Goal: Task Accomplishment & Management: Manage account settings

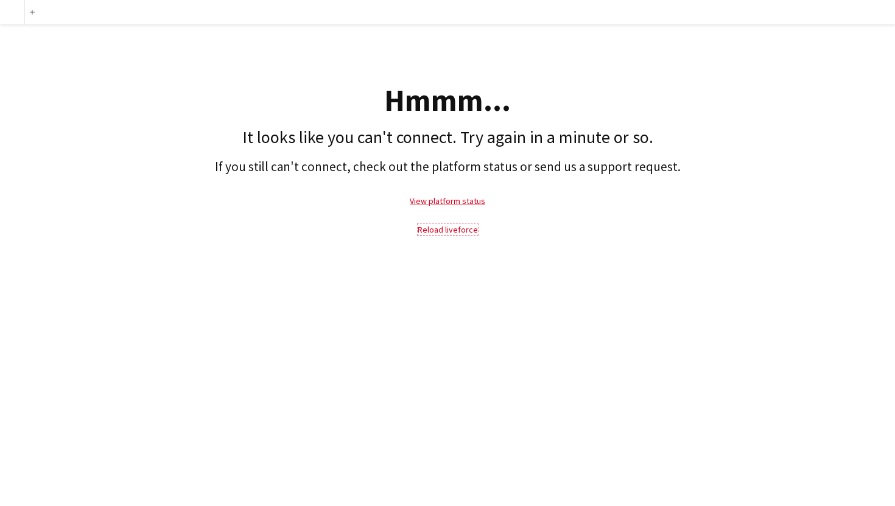
click at [439, 230] on link "Reload liveforce" at bounding box center [448, 229] width 60 height 11
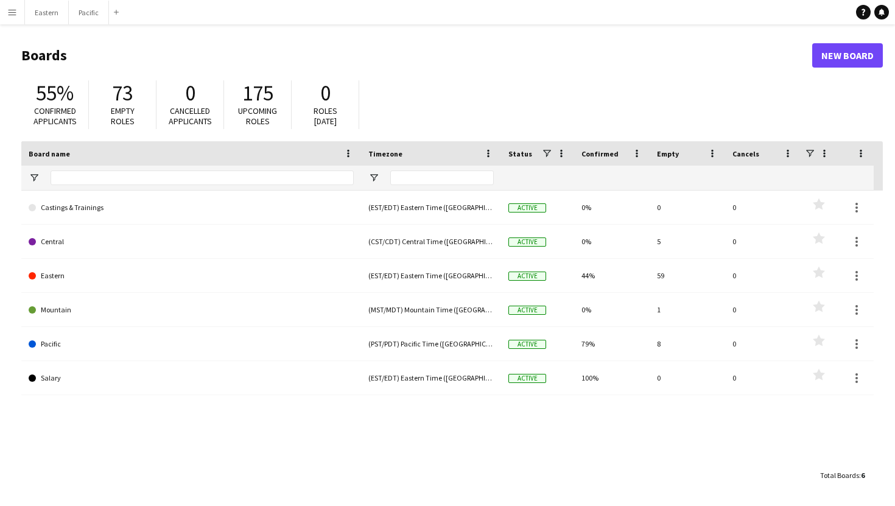
click at [12, 13] on app-icon "Menu" at bounding box center [12, 12] width 10 height 10
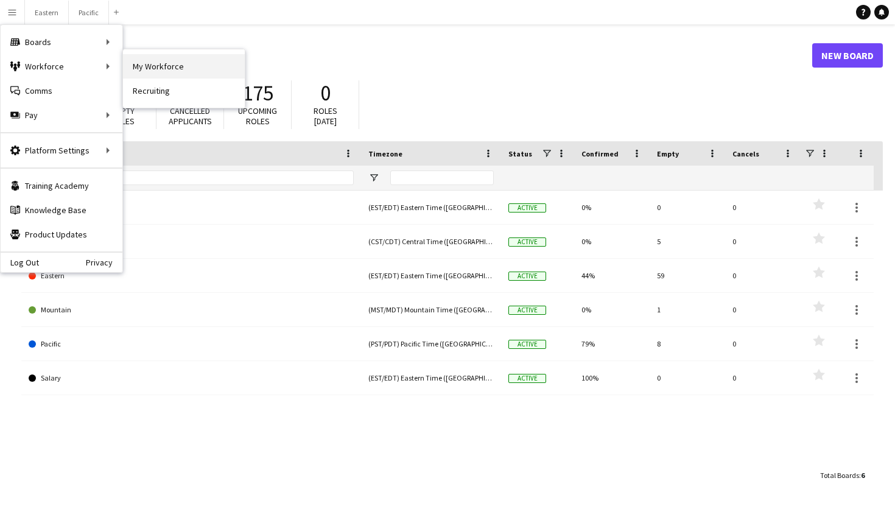
click at [144, 66] on link "My Workforce" at bounding box center [184, 66] width 122 height 24
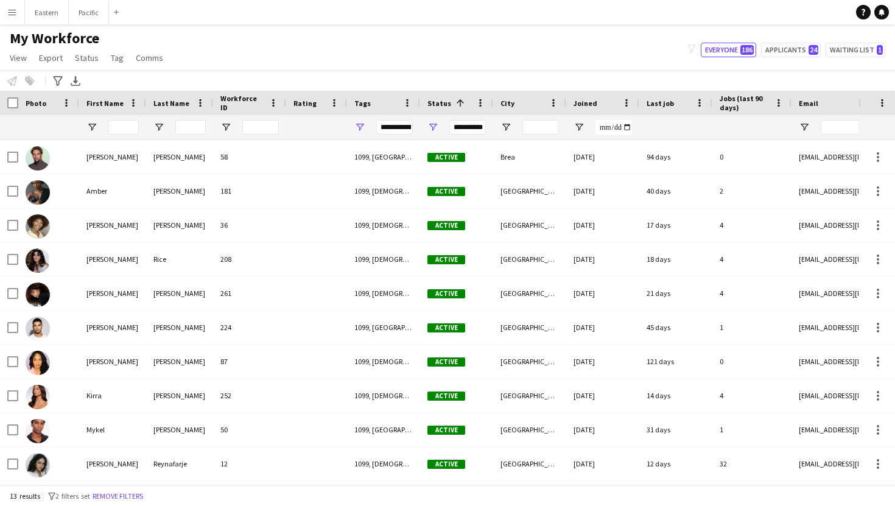
click at [400, 118] on div "**********" at bounding box center [394, 127] width 37 height 24
click at [400, 136] on div "**********" at bounding box center [394, 127] width 37 height 24
click at [400, 128] on div "**********" at bounding box center [394, 127] width 37 height 15
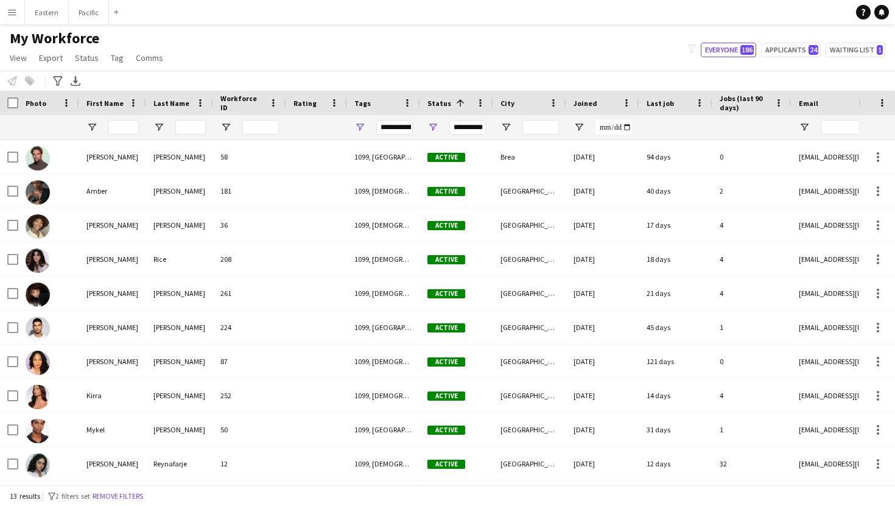
click at [400, 128] on div "**********" at bounding box center [394, 127] width 37 height 15
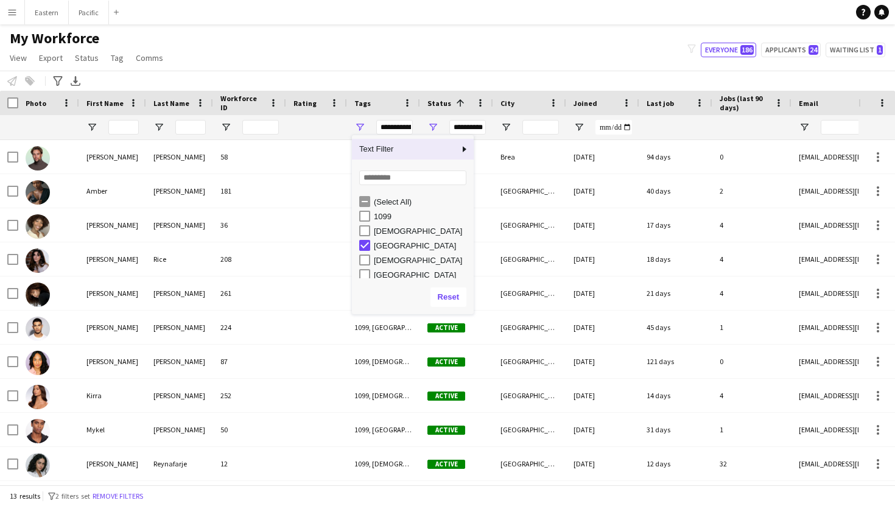
click at [400, 128] on div "**********" at bounding box center [394, 127] width 37 height 15
click at [450, 297] on button "Reset" at bounding box center [449, 296] width 36 height 19
click at [401, 62] on div "My Workforce View Views Default view New view Update view Delete view Edit name…" at bounding box center [447, 49] width 895 height 41
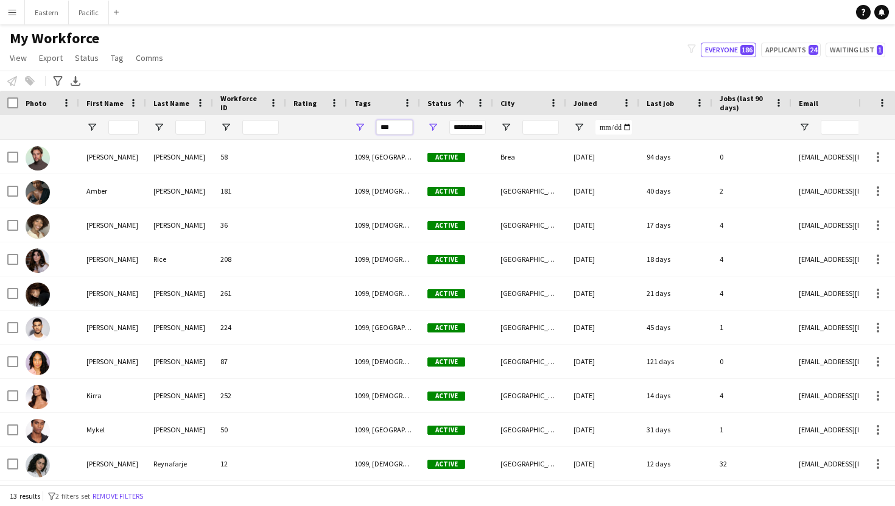
click at [393, 132] on input "***" at bounding box center [394, 127] width 37 height 15
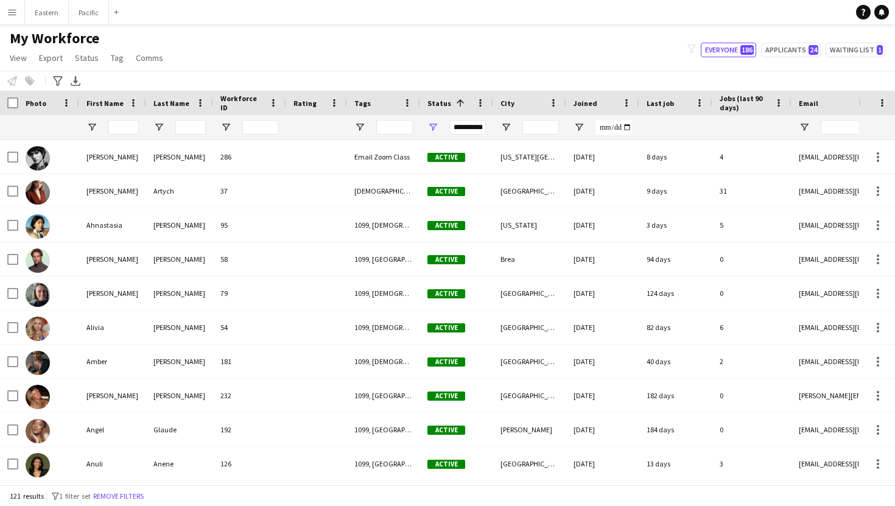
click at [489, 7] on app-navbar "Menu Boards Boards Boards All jobs Status Workforce Workforce My Workforce Recr…" at bounding box center [447, 12] width 895 height 24
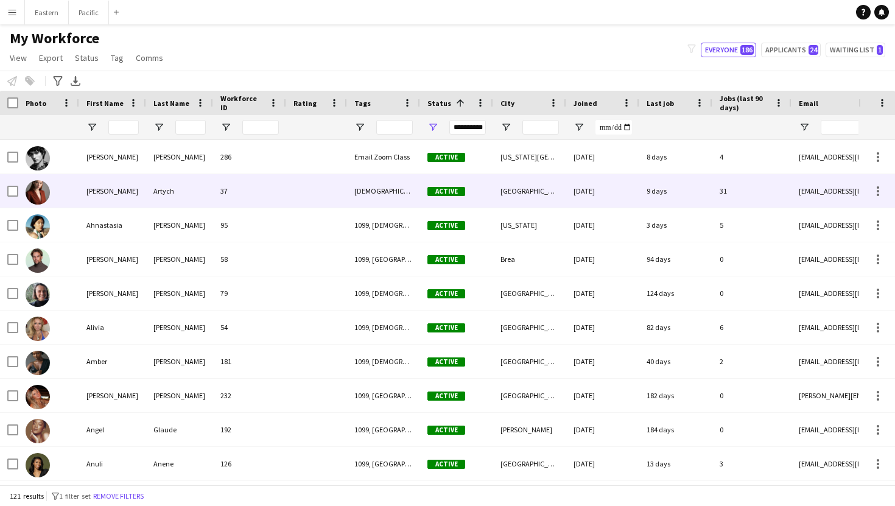
click at [277, 197] on div "37" at bounding box center [249, 190] width 73 height 33
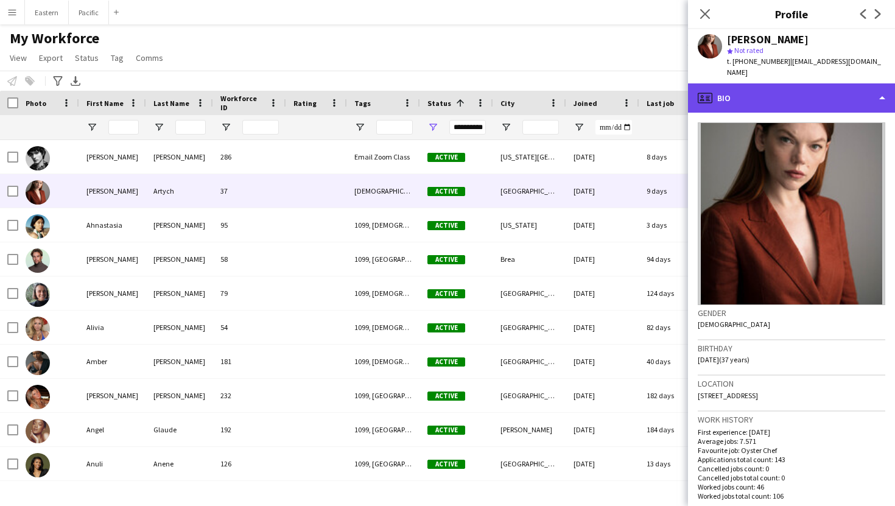
click at [717, 93] on div "profile Bio" at bounding box center [791, 97] width 207 height 29
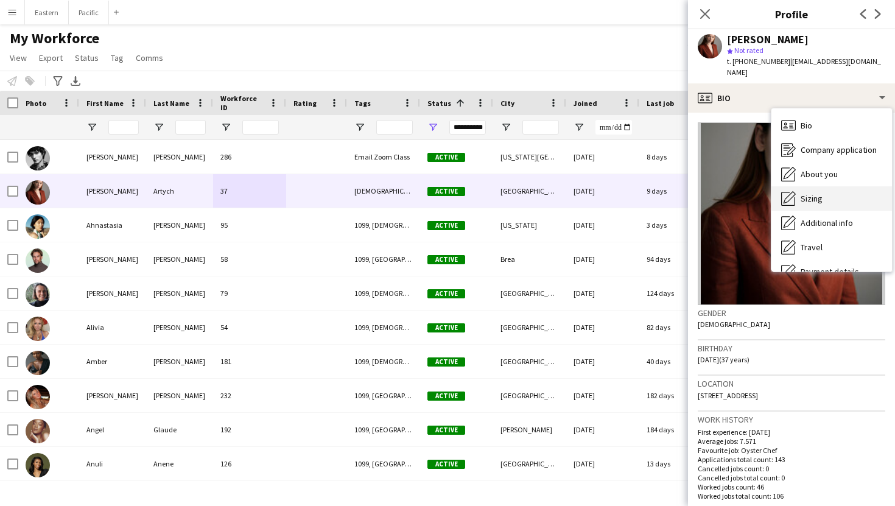
click at [817, 193] on span "Sizing" at bounding box center [812, 198] width 22 height 11
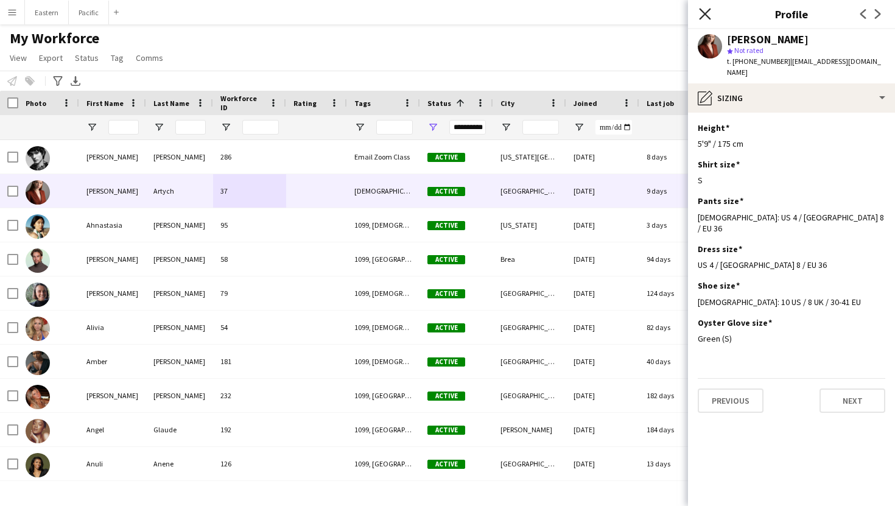
click at [709, 16] on icon "Close pop-in" at bounding box center [705, 14] width 12 height 12
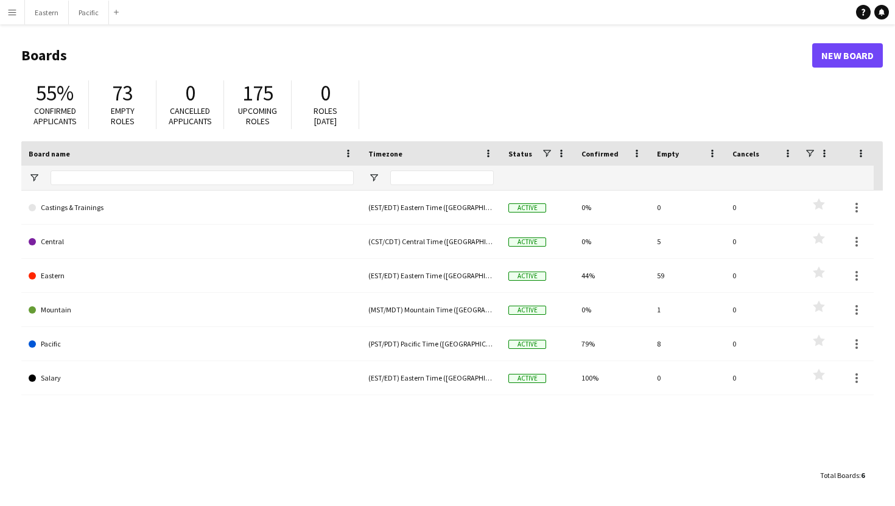
click at [10, 17] on button "Menu" at bounding box center [12, 12] width 24 height 24
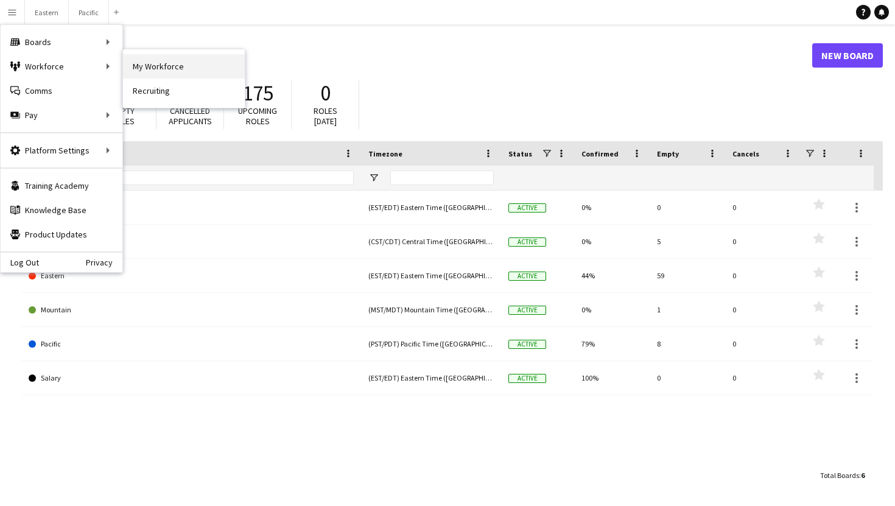
click at [173, 66] on link "My Workforce" at bounding box center [184, 66] width 122 height 24
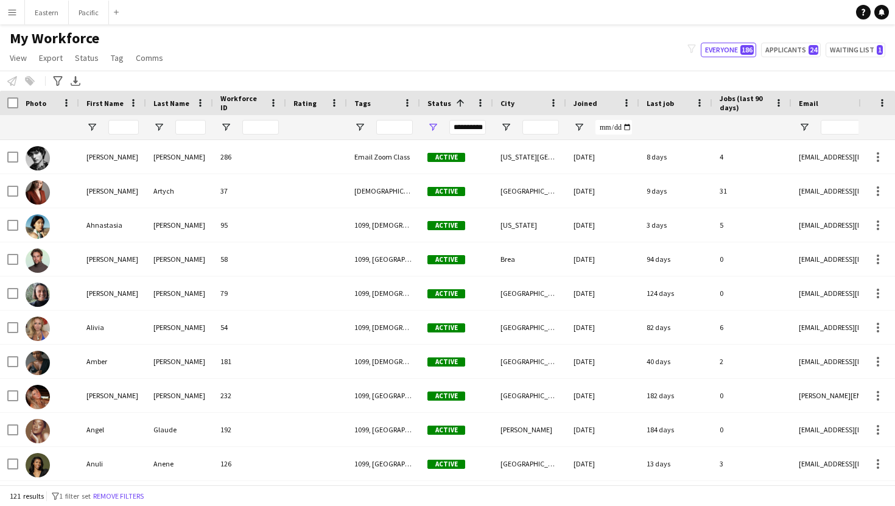
click at [17, 13] on button "Menu" at bounding box center [12, 12] width 24 height 24
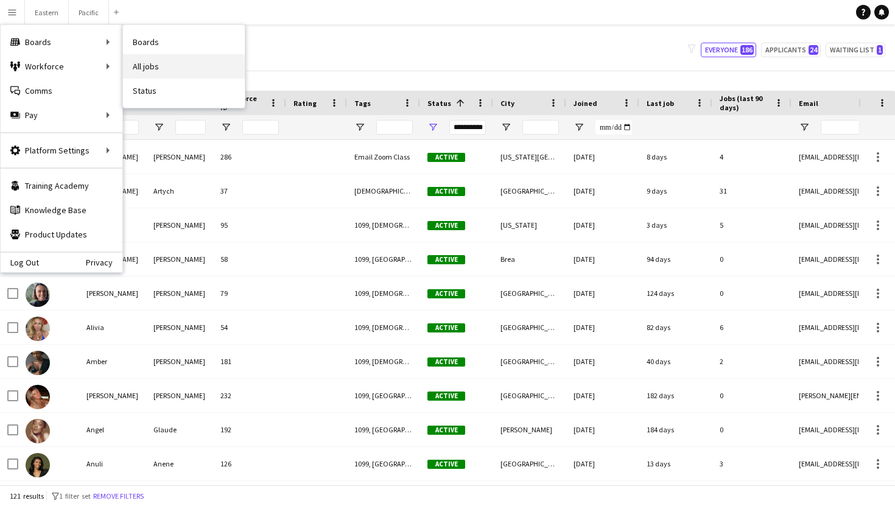
click at [143, 62] on link "All jobs" at bounding box center [184, 66] width 122 height 24
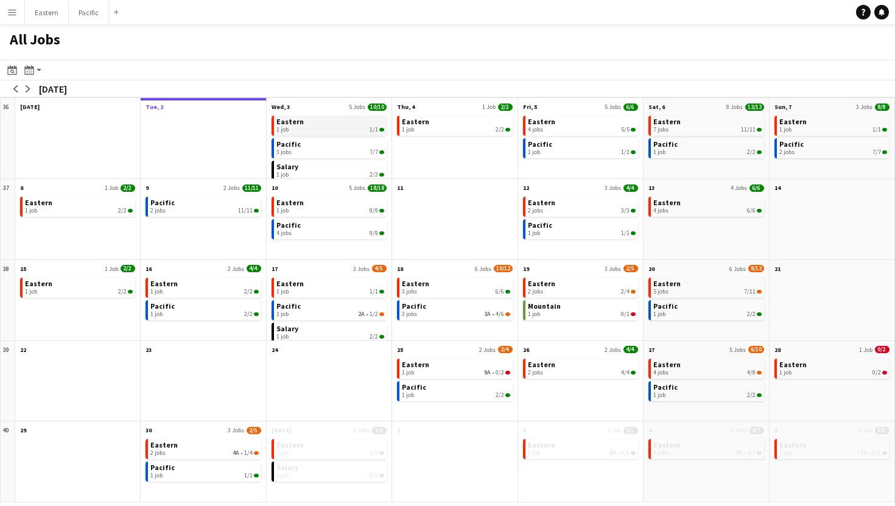
click at [375, 133] on span "1/1" at bounding box center [374, 129] width 9 height 7
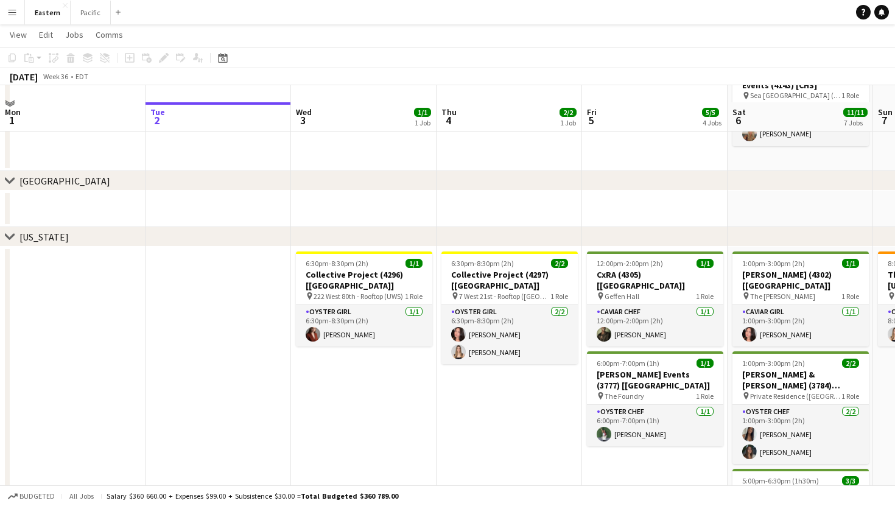
scroll to position [326, 0]
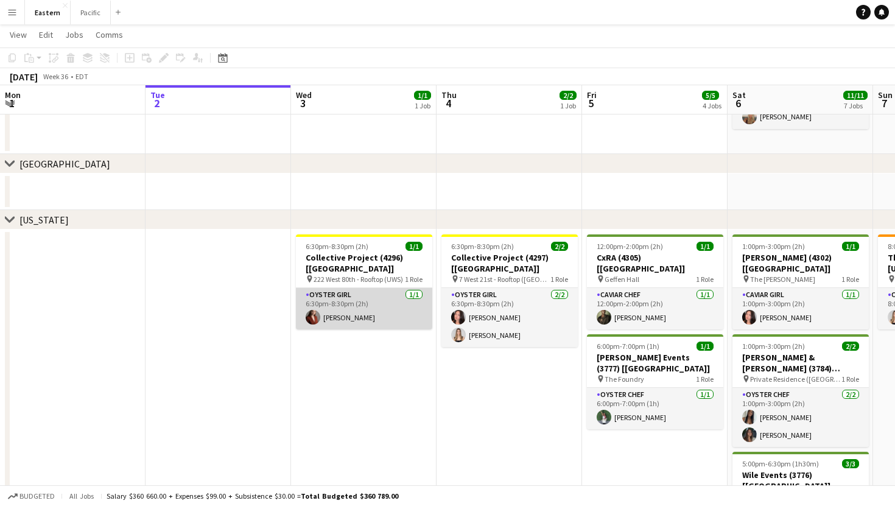
click at [350, 306] on app-card-role "Oyster Girl [DEMOGRAPHIC_DATA][DATE] 6:30pm-8:30pm (2h) [PERSON_NAME]" at bounding box center [364, 308] width 136 height 41
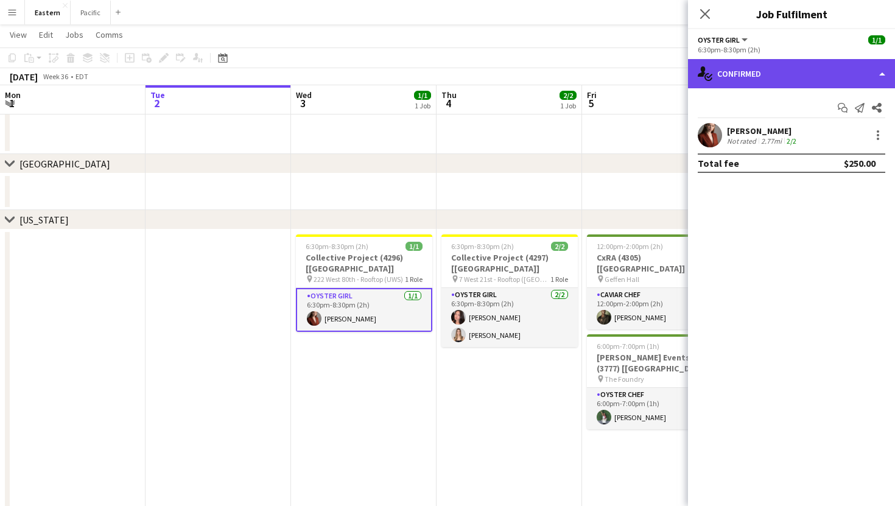
click at [822, 79] on div "single-neutral-actions-check-2 Confirmed" at bounding box center [791, 73] width 207 height 29
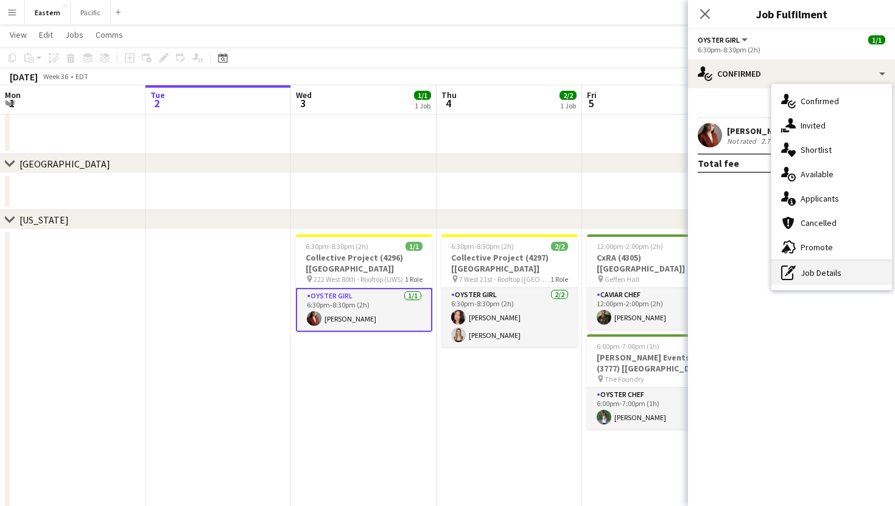
click at [793, 271] on icon "pen-write" at bounding box center [788, 273] width 15 height 15
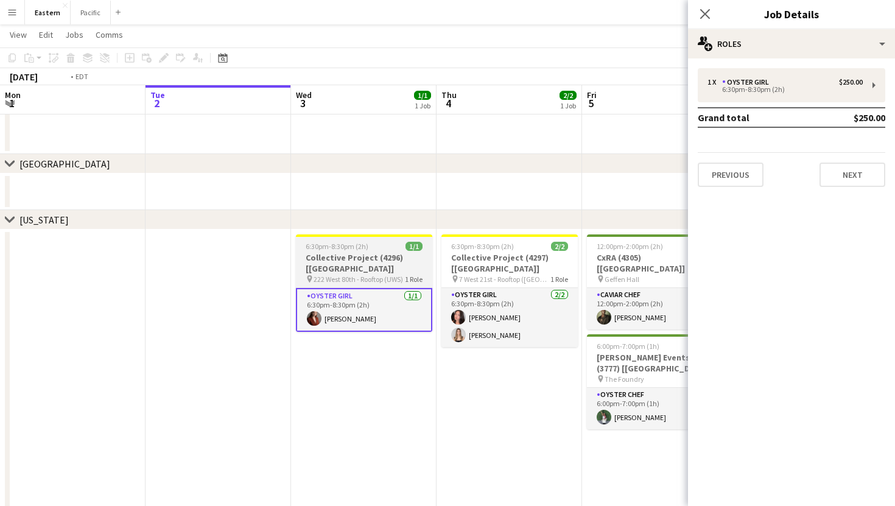
click at [372, 258] on h3 "Collective Project (4296) [[GEOGRAPHIC_DATA]]" at bounding box center [364, 263] width 136 height 22
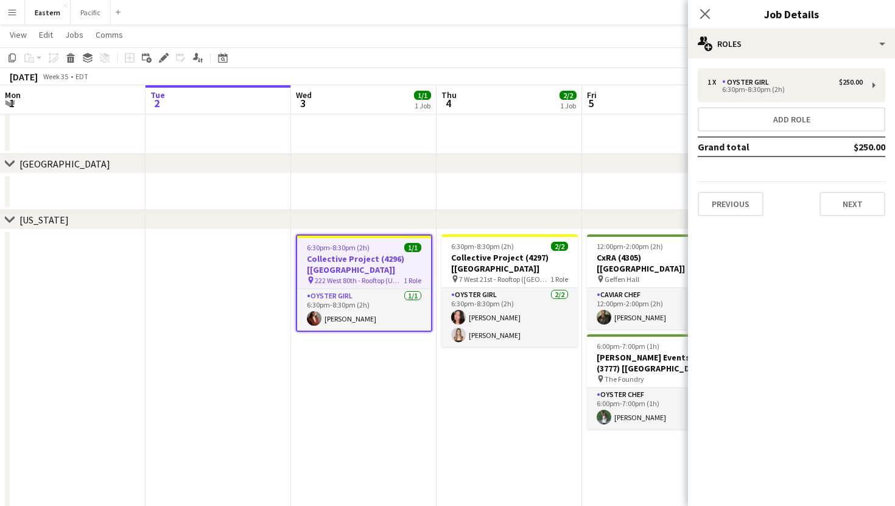
scroll to position [0, 291]
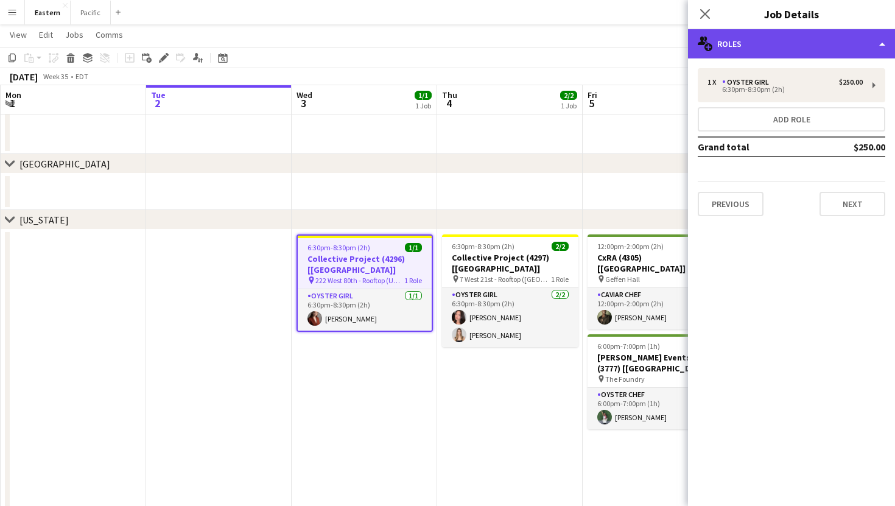
click at [843, 41] on div "multiple-users-add Roles" at bounding box center [791, 43] width 207 height 29
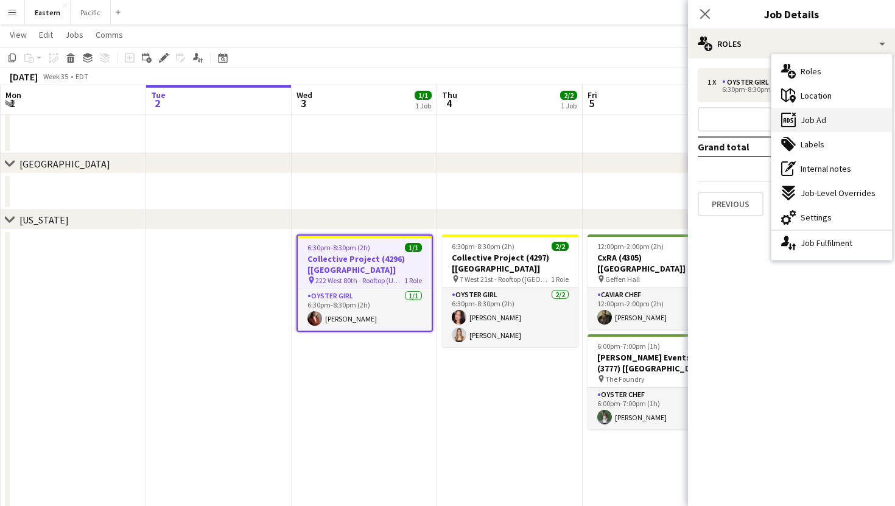
click at [822, 115] on span "Job Ad" at bounding box center [814, 120] width 26 height 11
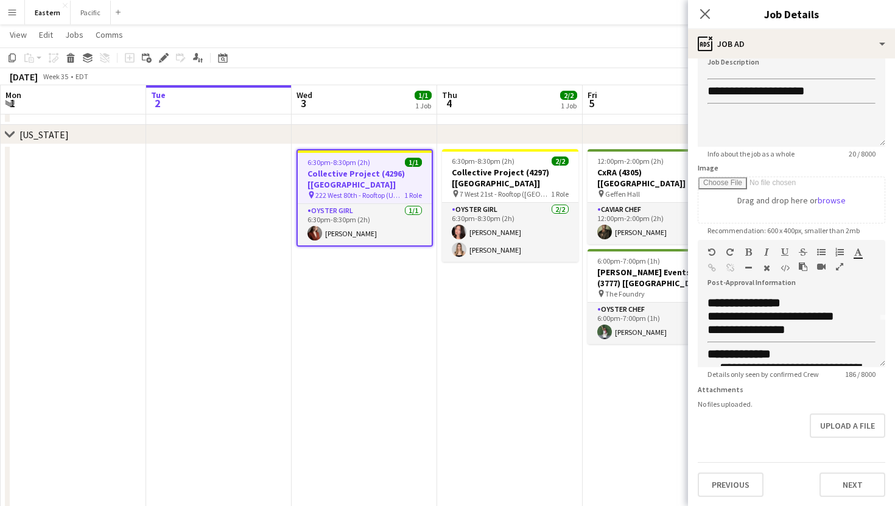
scroll to position [0, 0]
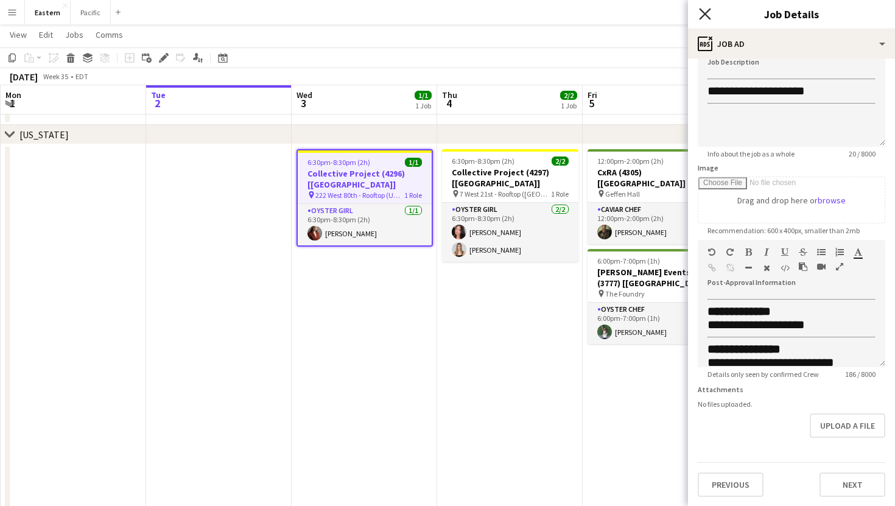
click at [705, 10] on icon "Close pop-in" at bounding box center [705, 14] width 12 height 12
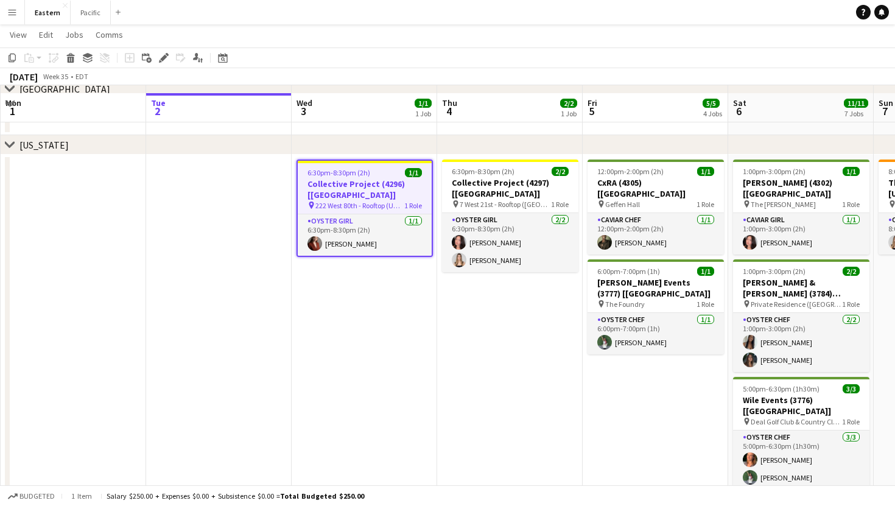
scroll to position [397, 0]
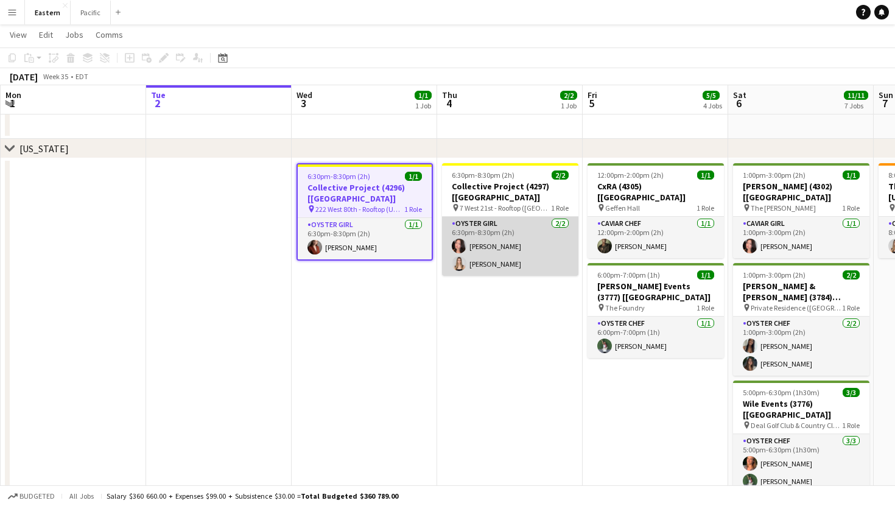
click at [546, 227] on app-card-role "Oyster Girl [DEMOGRAPHIC_DATA][DATE] 6:30pm-8:30pm (2h) [PERSON_NAME] [PERSON_N…" at bounding box center [510, 246] width 136 height 59
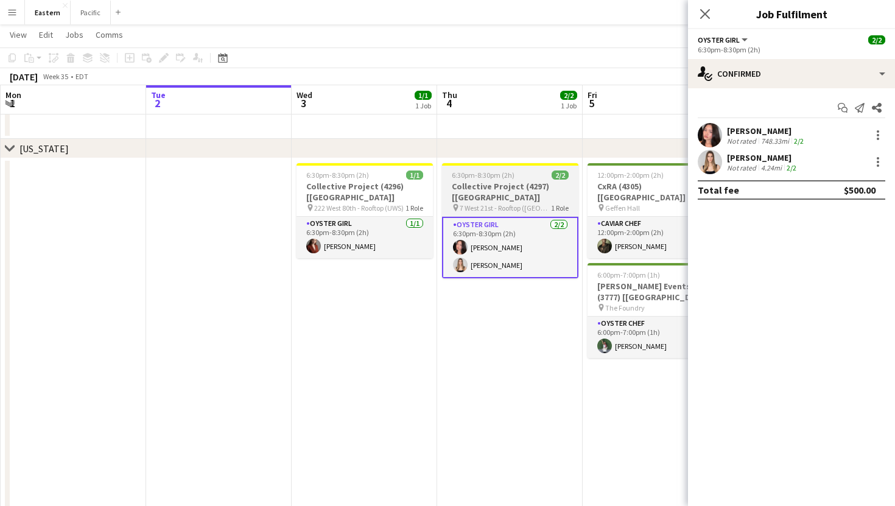
click at [544, 203] on span "7 West 21st - Rooftop ([GEOGRAPHIC_DATA])" at bounding box center [505, 207] width 91 height 9
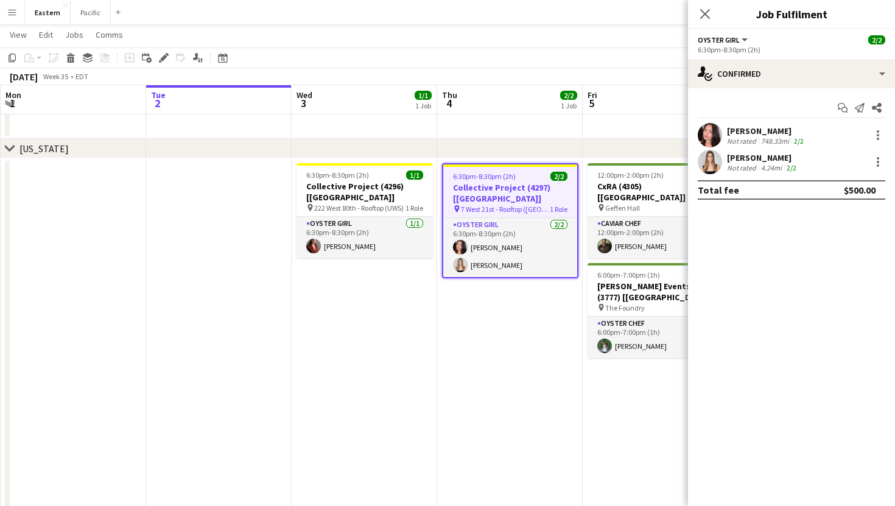
click at [713, 129] on app-user-avatar at bounding box center [710, 135] width 24 height 24
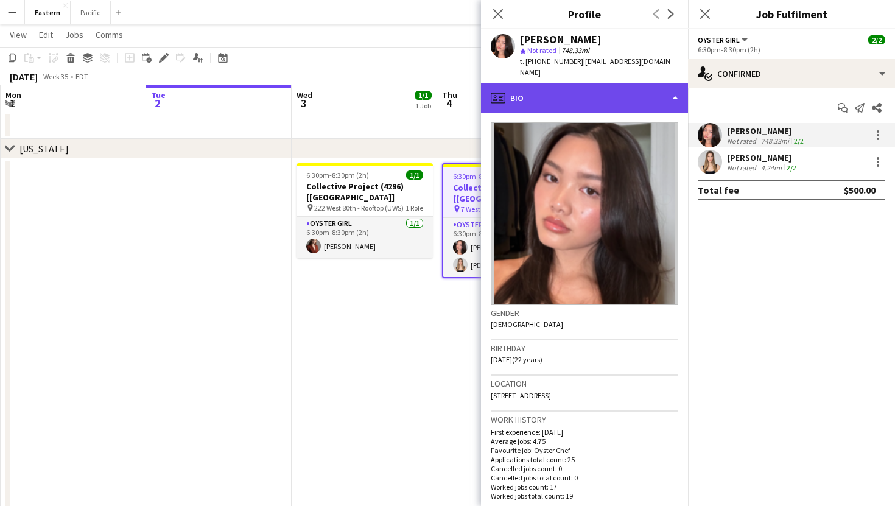
click at [579, 83] on div "profile Bio" at bounding box center [584, 97] width 207 height 29
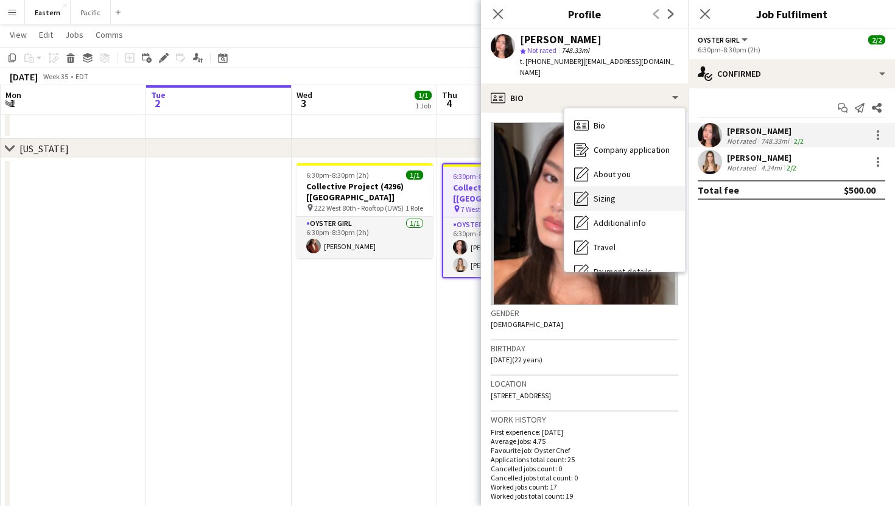
click at [607, 186] on div "Sizing [GEOGRAPHIC_DATA]" at bounding box center [625, 198] width 121 height 24
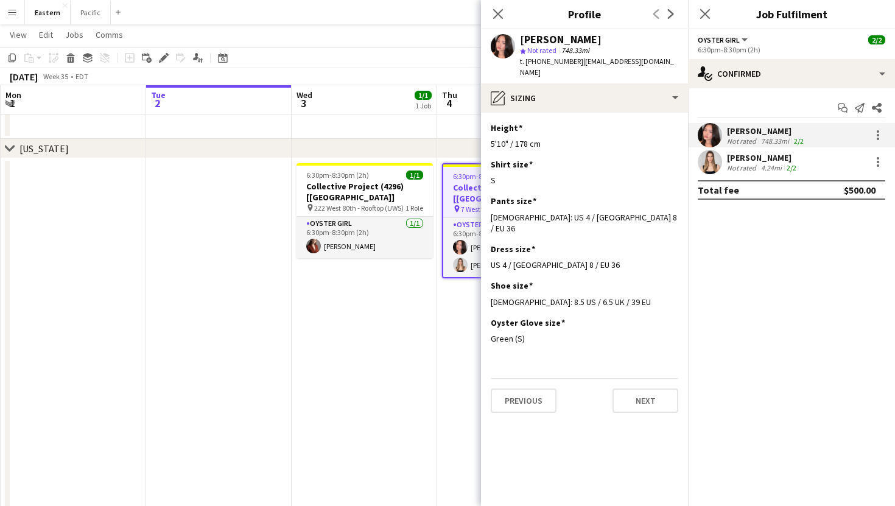
click at [689, 165] on div "[PERSON_NAME] Not rated 4.24mi 2/2" at bounding box center [791, 162] width 207 height 24
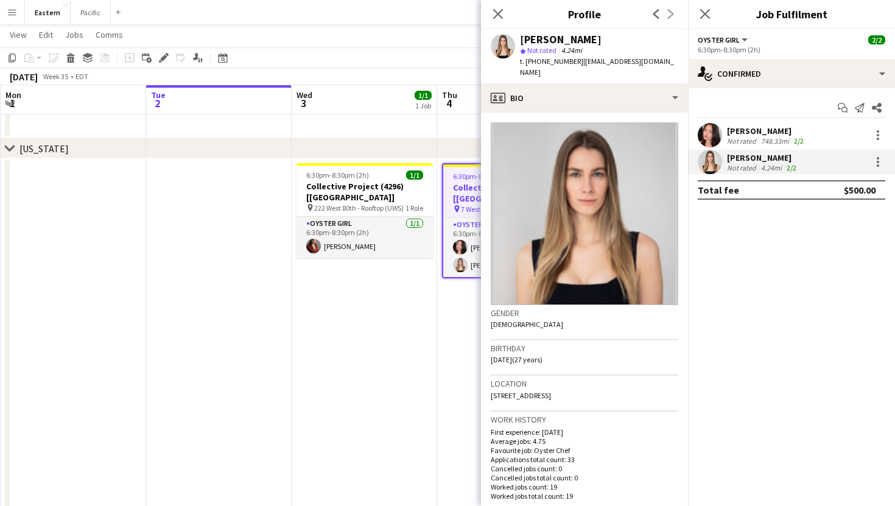
click at [721, 156] on app-user-avatar at bounding box center [710, 162] width 24 height 24
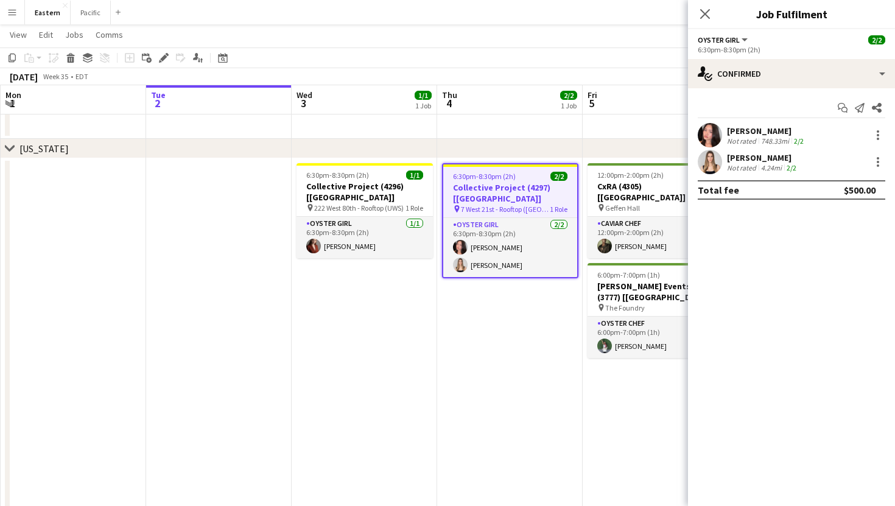
click at [708, 161] on app-user-avatar at bounding box center [710, 162] width 24 height 24
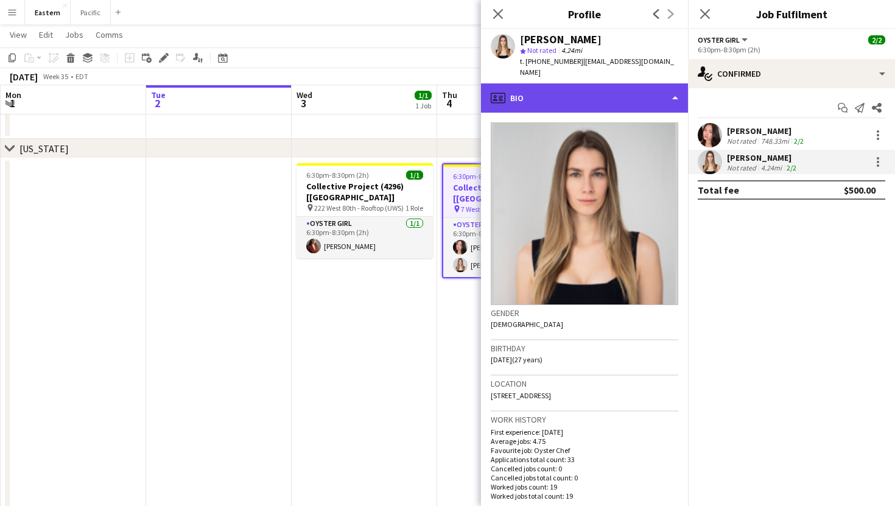
click at [589, 89] on div "profile Bio" at bounding box center [584, 97] width 207 height 29
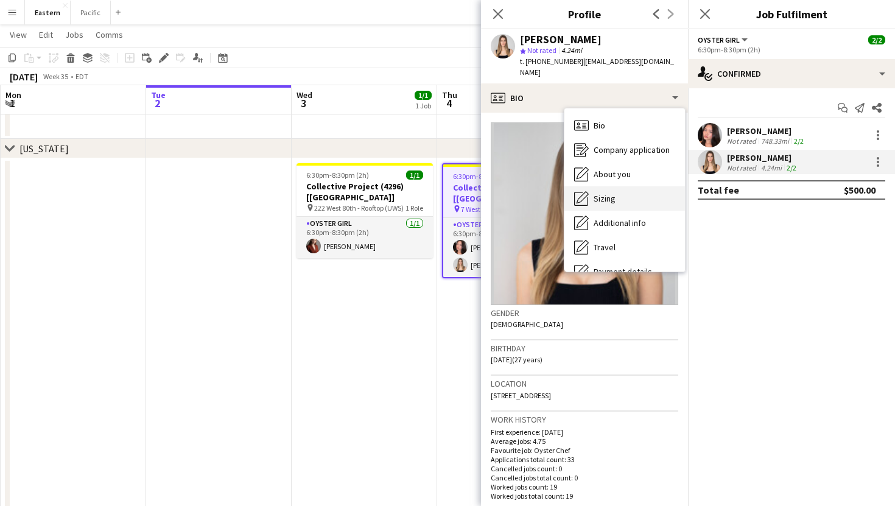
click at [597, 193] on span "Sizing" at bounding box center [605, 198] width 22 height 11
